Goal: Use online tool/utility

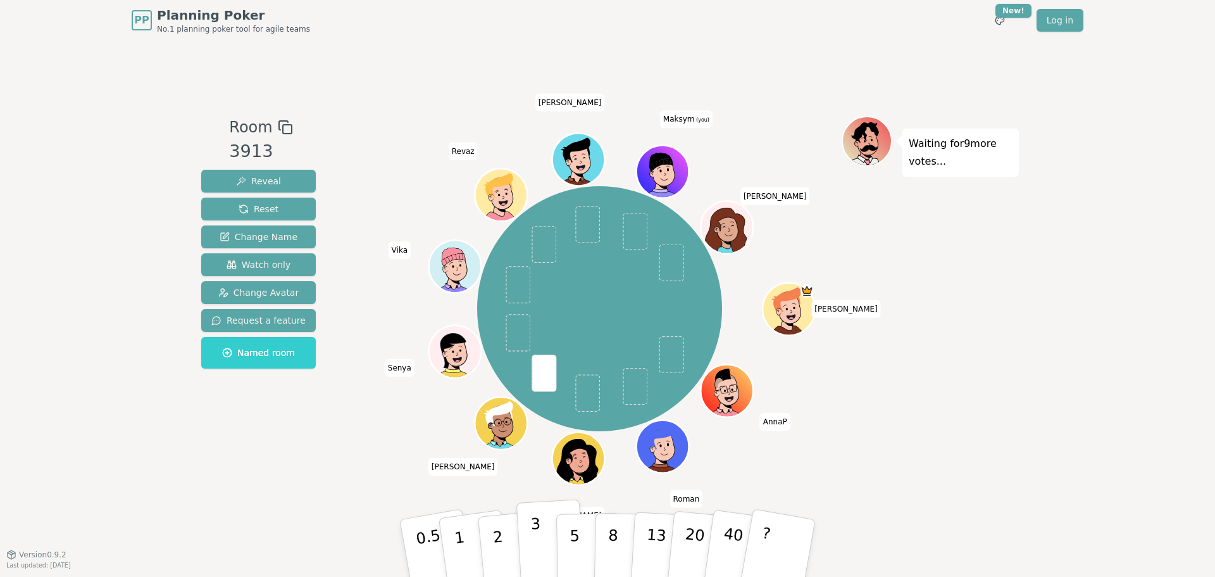
click at [534, 535] on p "3" at bounding box center [537, 549] width 14 height 69
click at [618, 544] on button "8" at bounding box center [626, 548] width 65 height 96
